Goal: Information Seeking & Learning: Find specific fact

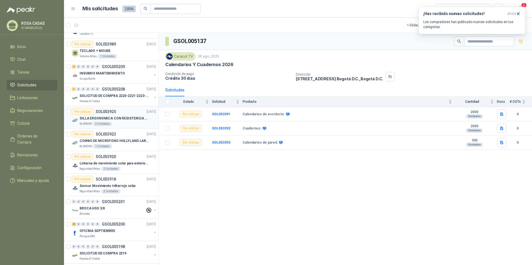
scroll to position [126, 0]
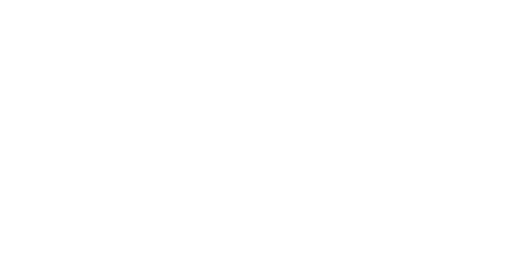
click at [457, 0] on html at bounding box center [266, 0] width 532 height 0
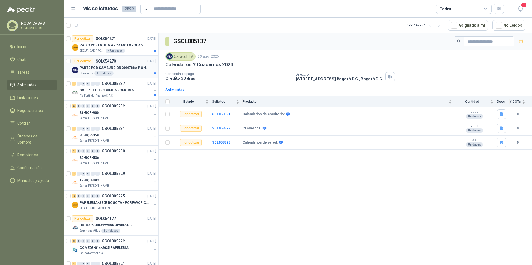
click at [126, 74] on div "Caracol TV 1 Unidades" at bounding box center [118, 73] width 76 height 4
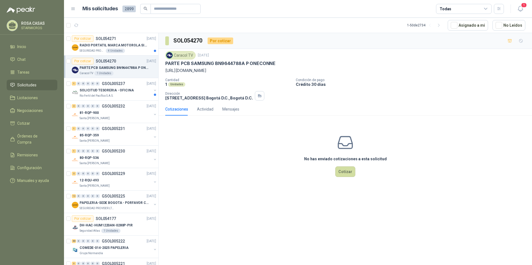
drag, startPoint x: 165, startPoint y: 70, endPoint x: 258, endPoint y: 71, distance: 93.1
click at [258, 71] on div "Caracol TV 1 sept, 2025 PARTE PCB SAMSUNG BN9644788A P ONECONNE https://samsung…" at bounding box center [344, 76] width 373 height 54
copy p "https://samsungparts.com/products/bn96-44188a"
drag, startPoint x: 166, startPoint y: 63, endPoint x: 275, endPoint y: 62, distance: 109.0
click at [275, 62] on div "PARTE PCB SAMSUNG BN9644788A P ONECONNE" at bounding box center [345, 64] width 360 height 6
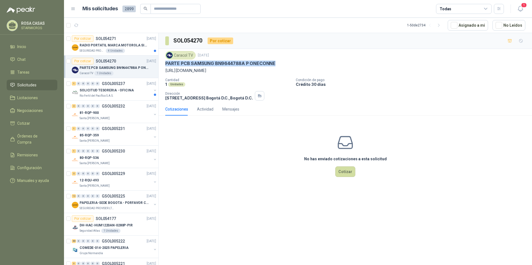
copy p "PARTE PCB SAMSUNG BN9644788A P ONECONNE"
click at [101, 39] on p "SOL054271" at bounding box center [106, 39] width 20 height 4
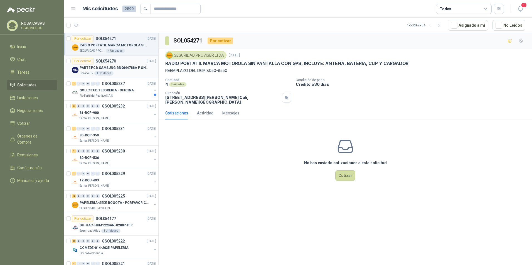
click at [117, 66] on p "PARTE PCB SAMSUNG BN9644788A P ONECONNE" at bounding box center [114, 67] width 69 height 5
